Goal: Task Accomplishment & Management: Use online tool/utility

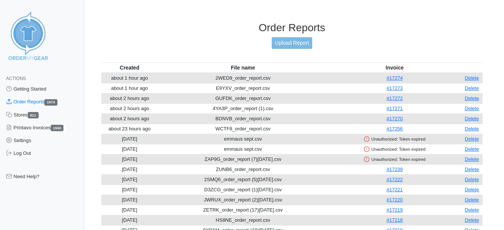
drag, startPoint x: 476, startPoint y: 139, endPoint x: 289, endPoint y: 41, distance: 211.0
click at [476, 139] on link "Delete" at bounding box center [472, 139] width 14 height 6
click at [476, 138] on link "Delete" at bounding box center [472, 139] width 14 height 6
click at [478, 140] on link "Delete" at bounding box center [472, 139] width 14 height 6
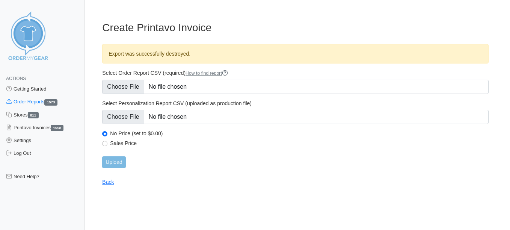
click at [23, 101] on link "Order Reports 1573" at bounding box center [42, 101] width 85 height 13
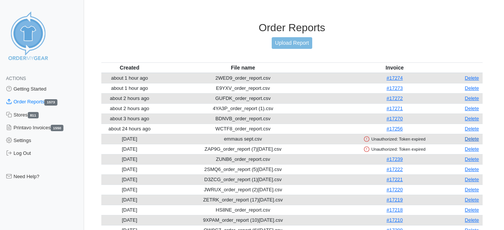
click at [478, 140] on link "Delete" at bounding box center [472, 139] width 14 height 6
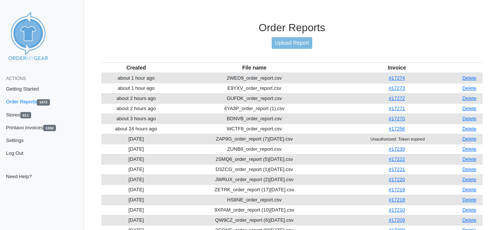
click at [477, 140] on link "Delete" at bounding box center [470, 139] width 14 height 6
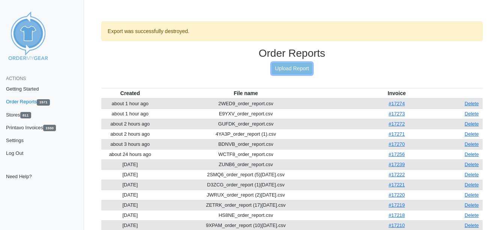
click at [287, 65] on link "Upload Report" at bounding box center [292, 69] width 41 height 12
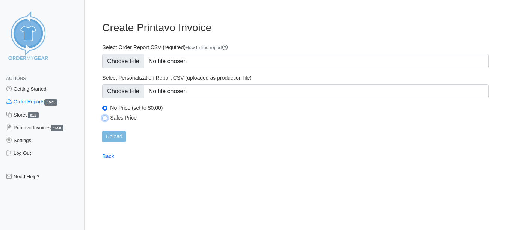
click at [107, 118] on input "Sales Price" at bounding box center [104, 117] width 5 height 5
radio input "true"
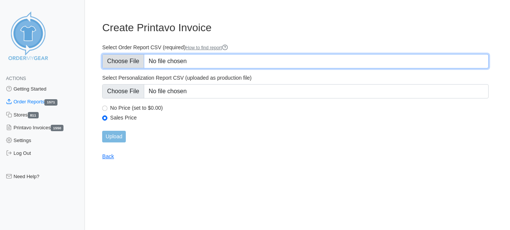
click at [124, 62] on input "Select Order Report CSV (required) How to find report" at bounding box center [295, 61] width 386 height 14
type input "C:\fakepath\emmaus sept.csv"
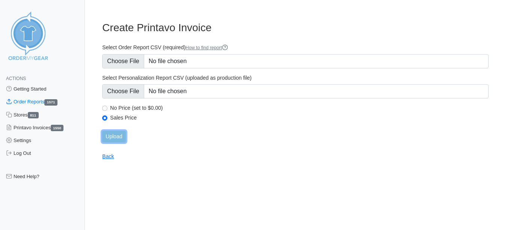
click at [108, 139] on input "Upload" at bounding box center [113, 137] width 23 height 12
